Goal: Information Seeking & Learning: Learn about a topic

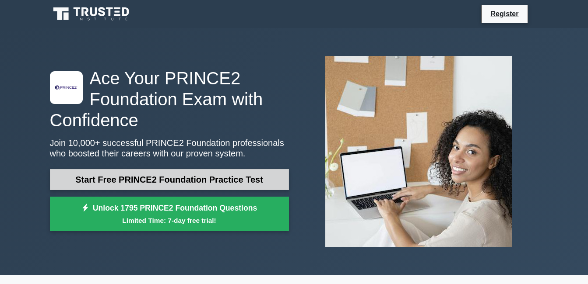
click at [227, 183] on link "Start Free PRINCE2 Foundation Practice Test" at bounding box center [169, 179] width 239 height 21
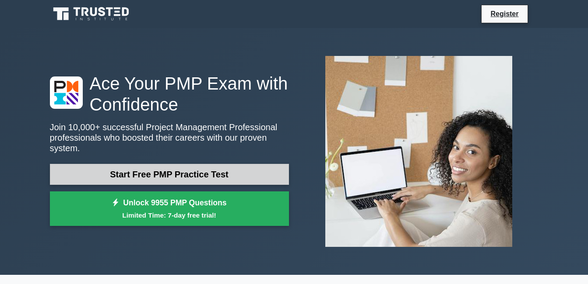
drag, startPoint x: 264, startPoint y: 157, endPoint x: 257, endPoint y: 176, distance: 20.1
click at [257, 176] on div "Ace Your PMP Exam with Confidence Join 10,000+ successful Project Management Pr…" at bounding box center [169, 152] width 249 height 158
click at [257, 176] on link "Start Free PMP Practice Test" at bounding box center [169, 174] width 239 height 21
